Goal: Information Seeking & Learning: Compare options

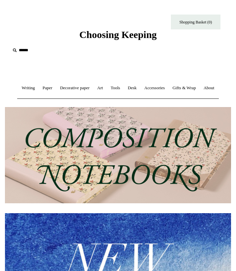
click at [21, 50] on input "text" at bounding box center [50, 50] width 81 height 12
click at [24, 50] on input "text" at bounding box center [50, 50] width 81 height 12
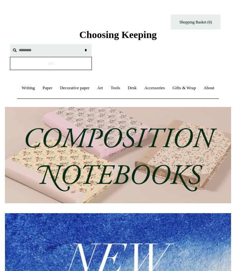
type input "********"
click at [86, 50] on input "*" at bounding box center [85, 50] width 7 height 12
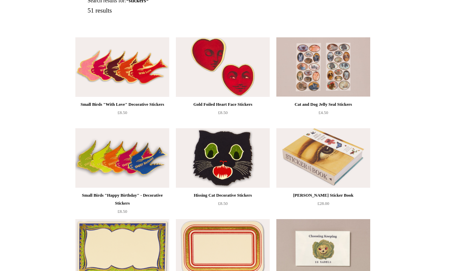
scroll to position [41, 0]
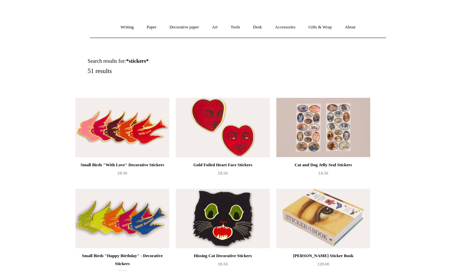
click at [216, 111] on img at bounding box center [223, 128] width 94 height 60
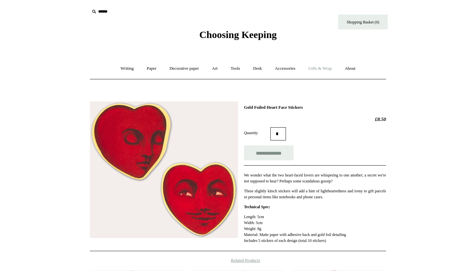
click at [324, 69] on link "Gifts & Wrap +" at bounding box center [320, 69] width 35 height 18
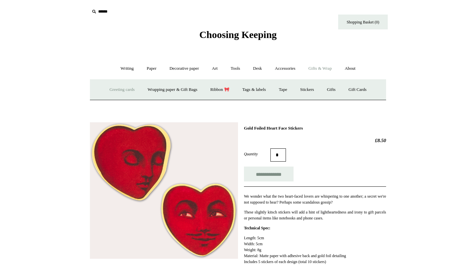
click at [116, 87] on link "Greeting cards +" at bounding box center [121, 90] width 37 height 18
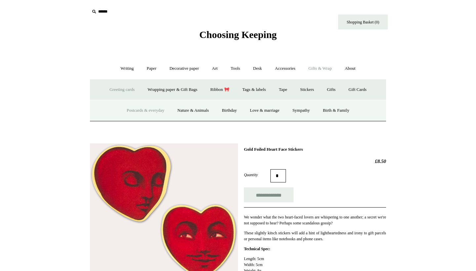
click at [135, 110] on link "Postcards & everyday" at bounding box center [146, 111] width 50 height 18
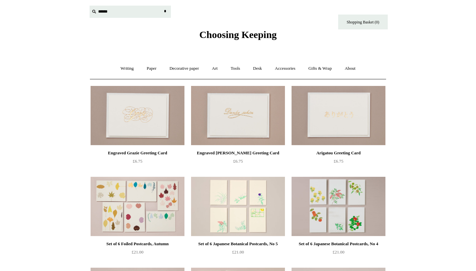
click at [103, 14] on input "text" at bounding box center [130, 12] width 81 height 12
type input "**********"
click at [165, 11] on input "*" at bounding box center [165, 12] width 7 height 12
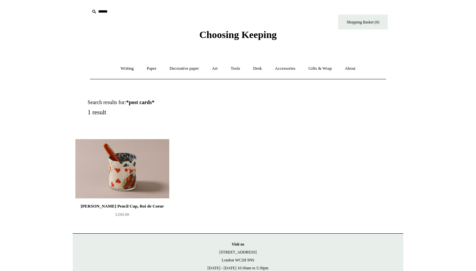
click at [99, 12] on input "text" at bounding box center [130, 12] width 81 height 12
type input "*********"
click at [165, 11] on input "*" at bounding box center [165, 12] width 7 height 12
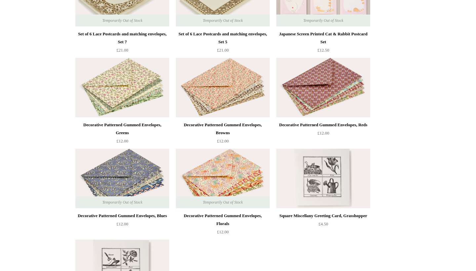
scroll to position [1349, 0]
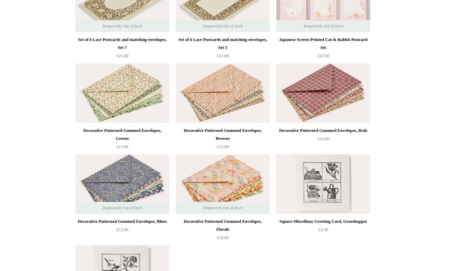
click at [228, 97] on img at bounding box center [223, 93] width 94 height 60
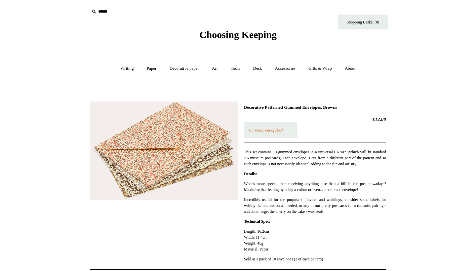
click at [203, 141] on img at bounding box center [164, 151] width 148 height 99
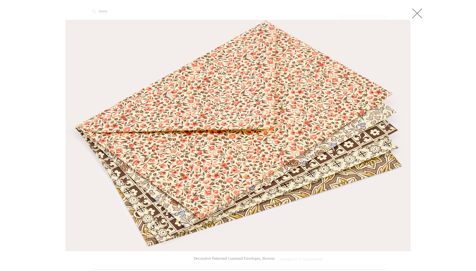
click at [416, 15] on link at bounding box center [417, 13] width 13 height 13
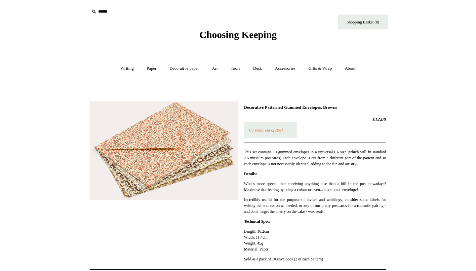
click at [99, 11] on input "text" at bounding box center [130, 12] width 81 height 12
type input "*****"
click at [165, 11] on input "*" at bounding box center [165, 12] width 7 height 12
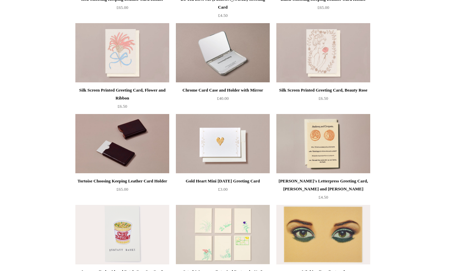
scroll to position [5805, 0]
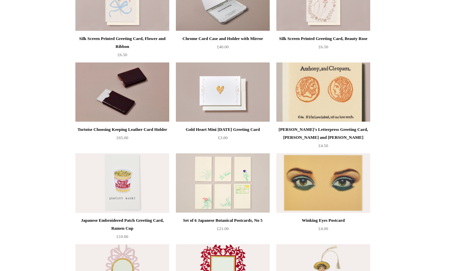
click at [330, 89] on img at bounding box center [323, 92] width 94 height 60
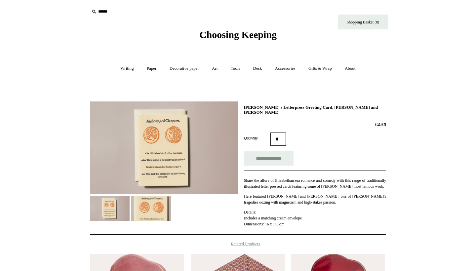
click at [155, 230] on div "**********" at bounding box center [238, 166] width 296 height 138
click at [155, 203] on img at bounding box center [151, 208] width 40 height 25
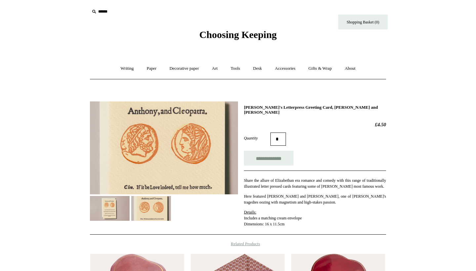
click at [122, 206] on img at bounding box center [110, 208] width 40 height 25
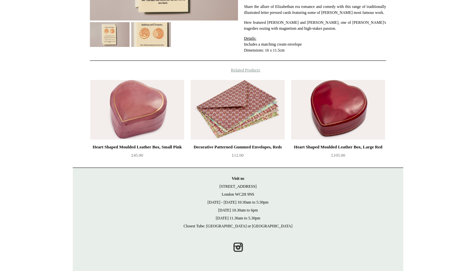
scroll to position [175, 0]
click at [247, 70] on h4 "Related Products" at bounding box center [238, 69] width 331 height 5
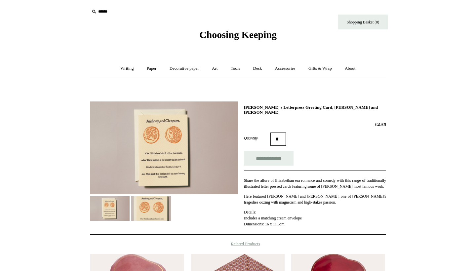
scroll to position [0, 0]
click at [230, 68] on link "Tools +" at bounding box center [235, 69] width 21 height 18
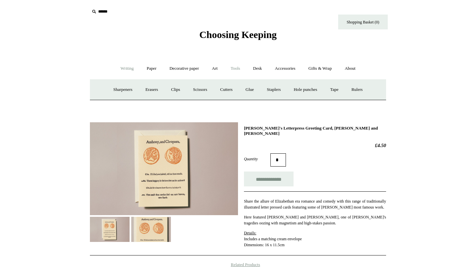
click at [122, 70] on link "Writing +" at bounding box center [127, 69] width 25 height 18
click at [160, 90] on link "Fountain pens +" at bounding box center [157, 90] width 36 height 18
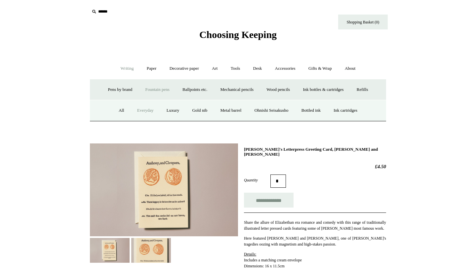
click at [137, 113] on link "Everyday" at bounding box center [145, 111] width 28 height 18
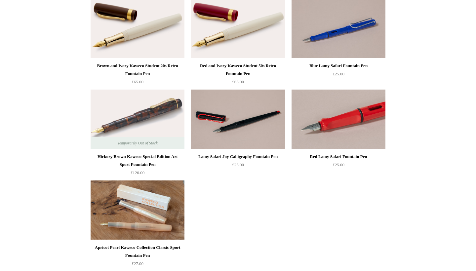
scroll to position [631, 0]
